Goal: Navigation & Orientation: Find specific page/section

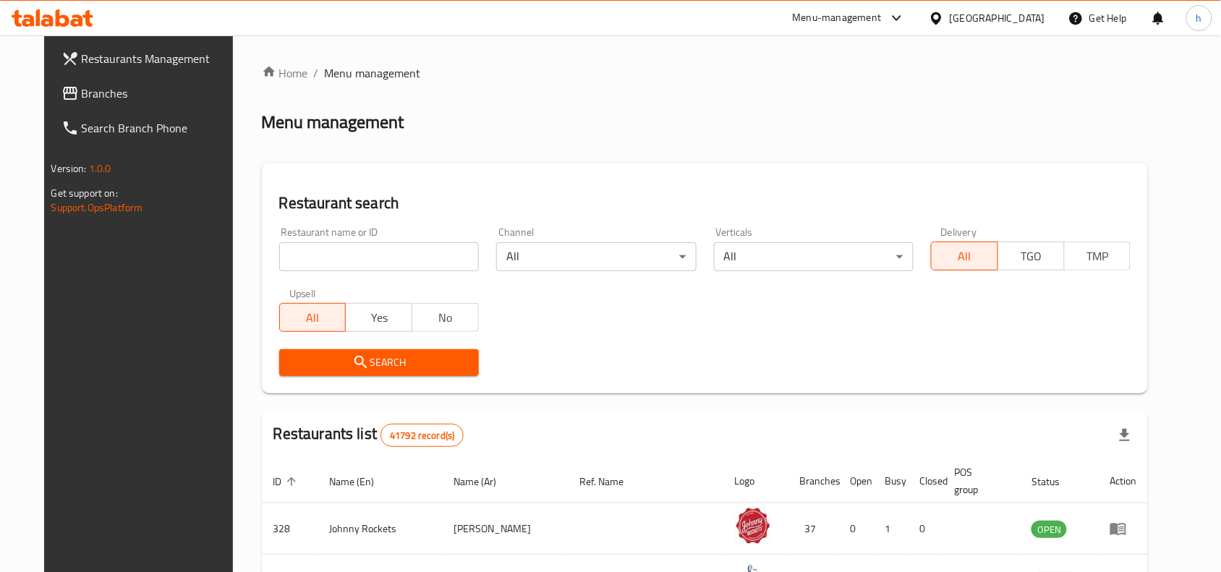
click at [856, 20] on div "Menu-management" at bounding box center [837, 17] width 89 height 17
click at [952, 88] on div "Home / Menu management Menu management Restaurant search Restaurant name or ID …" at bounding box center [705, 512] width 887 height 897
click at [978, 19] on div "[GEOGRAPHIC_DATA]" at bounding box center [998, 18] width 96 height 16
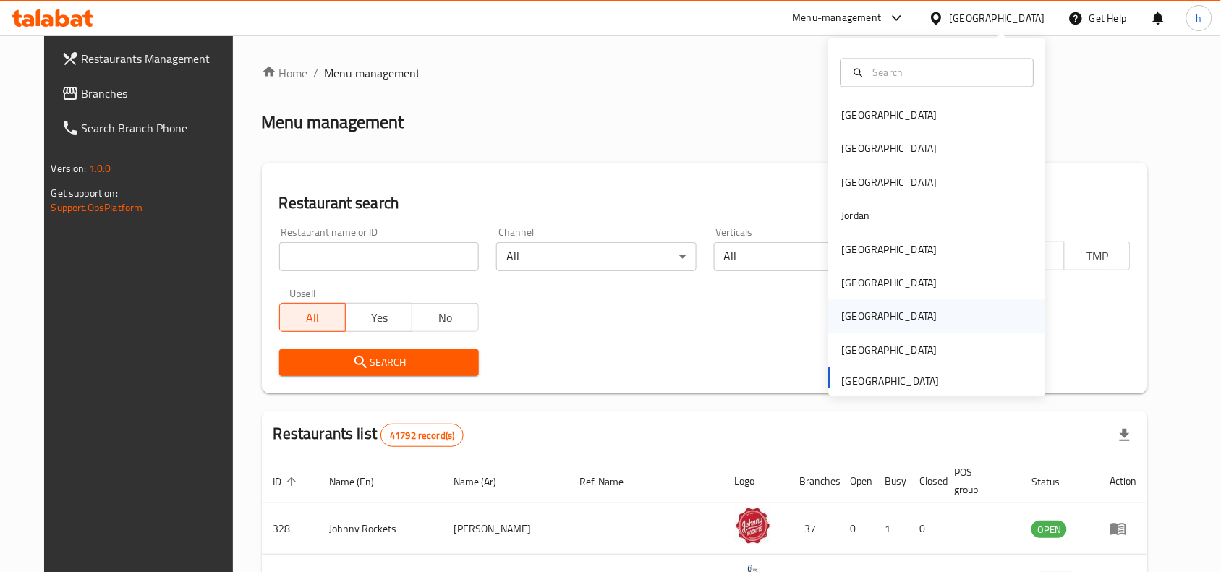
click at [855, 311] on div "[GEOGRAPHIC_DATA]" at bounding box center [890, 316] width 119 height 33
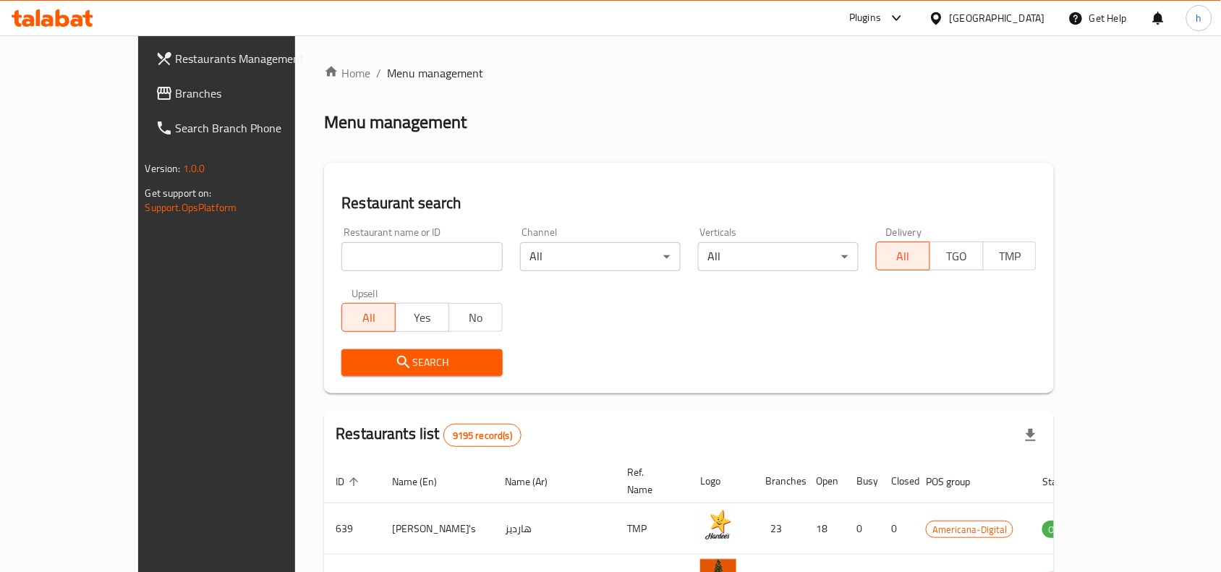
click at [176, 93] on span "Branches" at bounding box center [253, 93] width 155 height 17
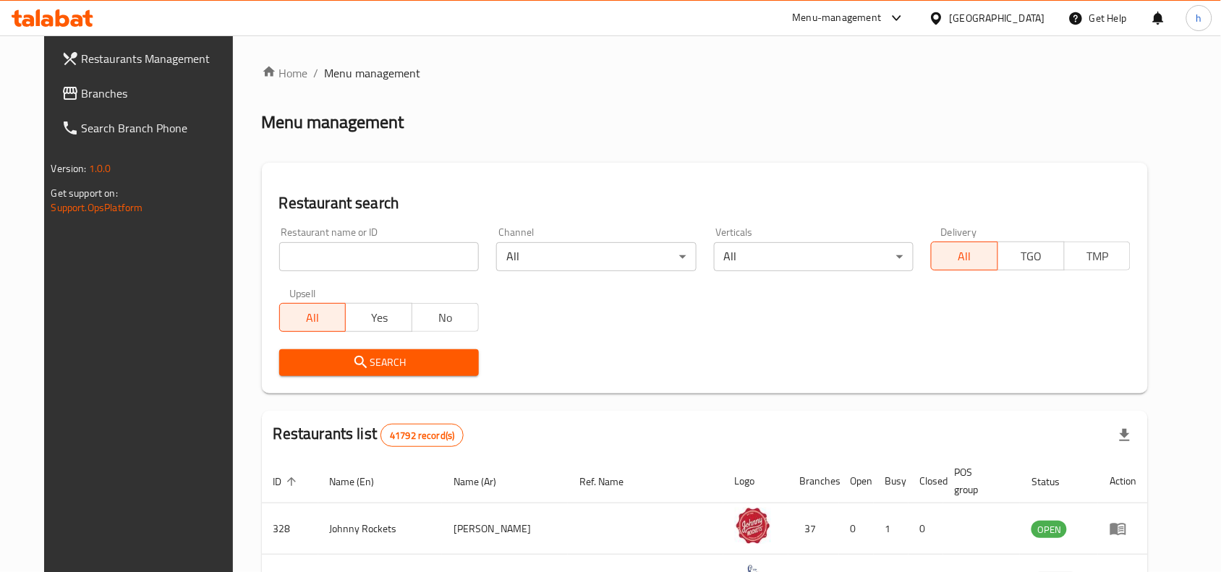
click at [999, 13] on div "[GEOGRAPHIC_DATA]" at bounding box center [998, 18] width 96 height 16
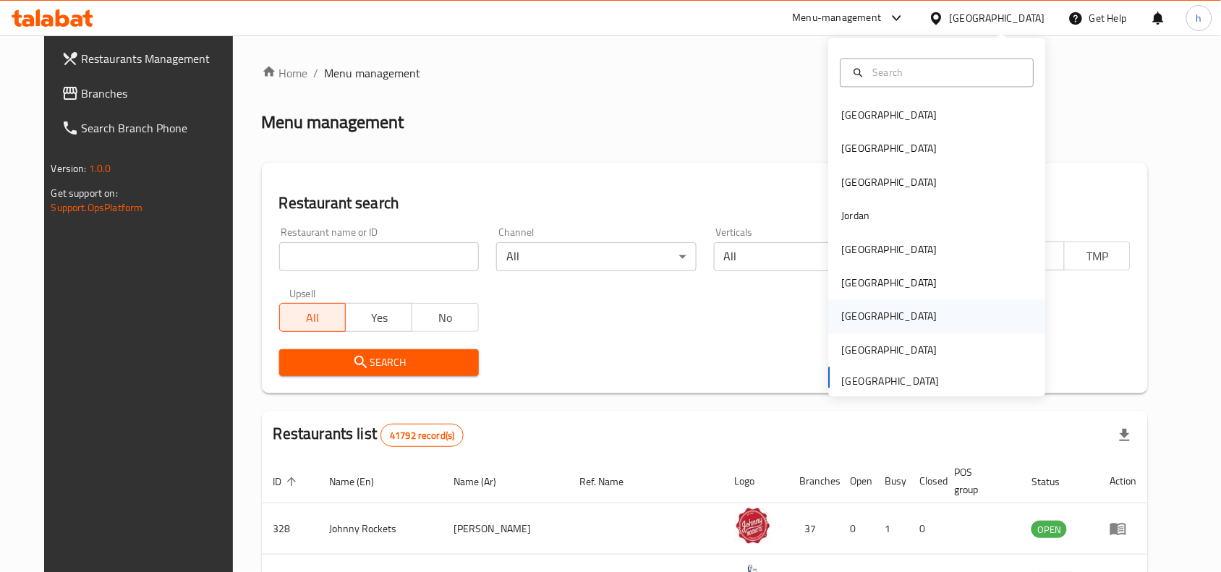
click at [844, 309] on div "[GEOGRAPHIC_DATA]" at bounding box center [890, 317] width 96 height 16
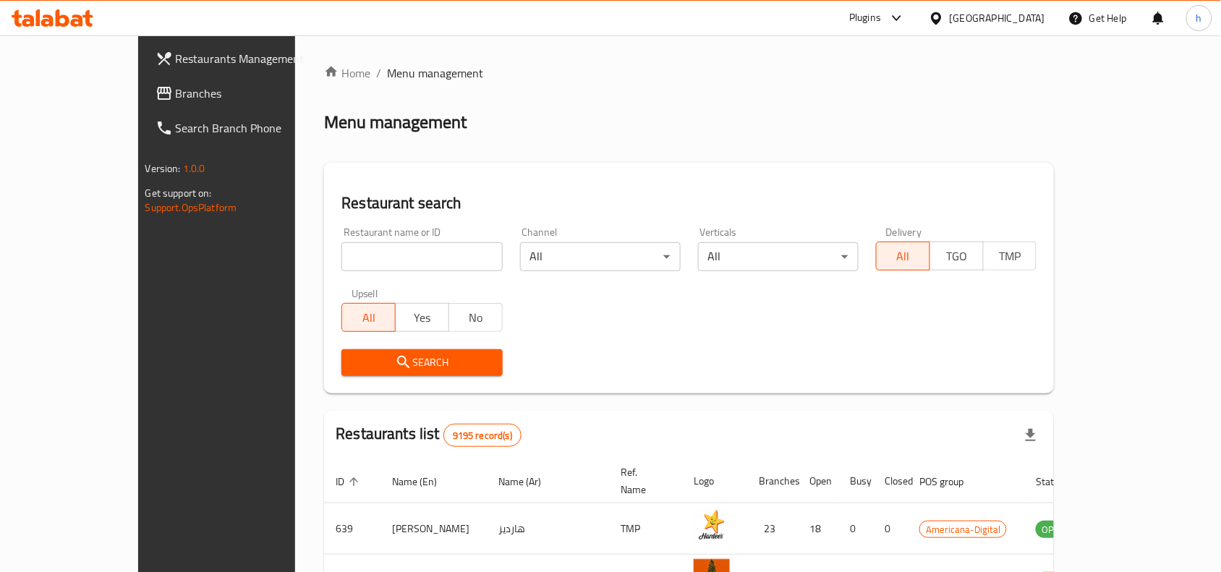
click at [881, 26] on div "Plugins" at bounding box center [866, 17] width 32 height 17
click at [825, 103] on div "Global Quality Control Center" at bounding box center [837, 98] width 127 height 16
